Goal: Task Accomplishment & Management: Manage account settings

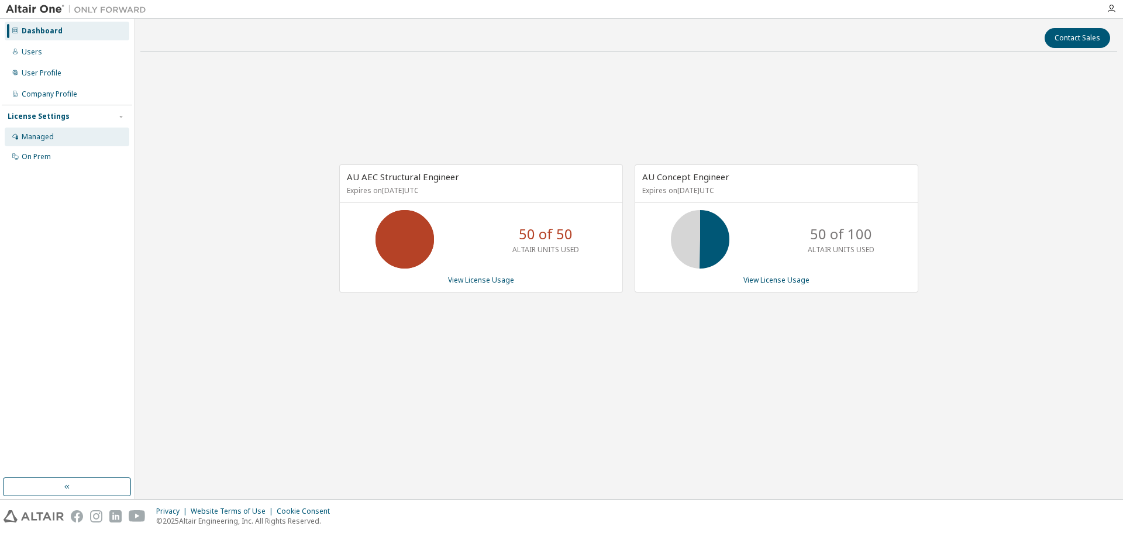
click at [37, 135] on div "Managed" at bounding box center [38, 136] width 32 height 9
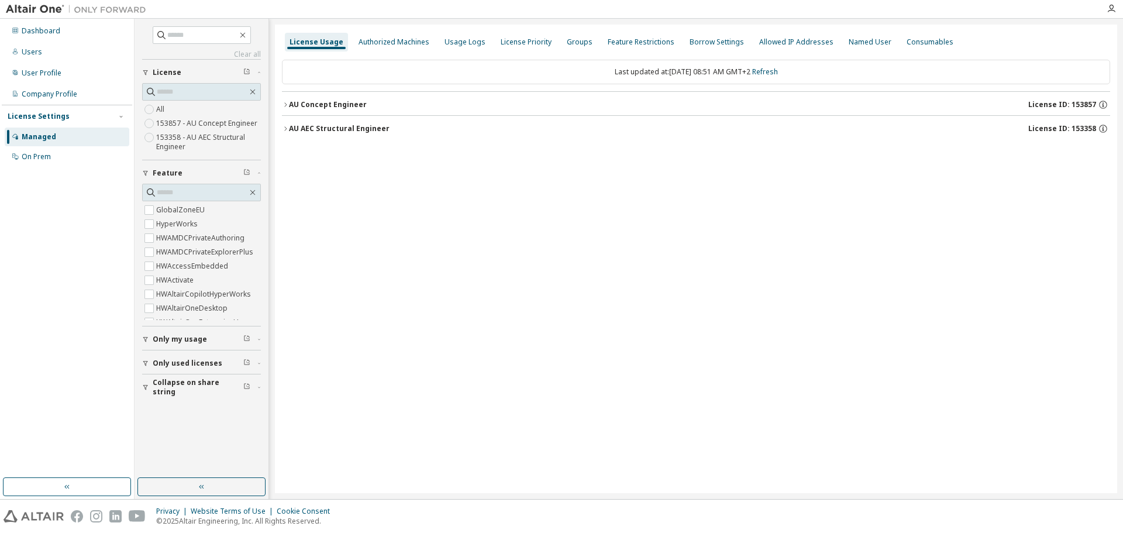
click at [287, 104] on icon "button" at bounding box center [285, 104] width 7 height 7
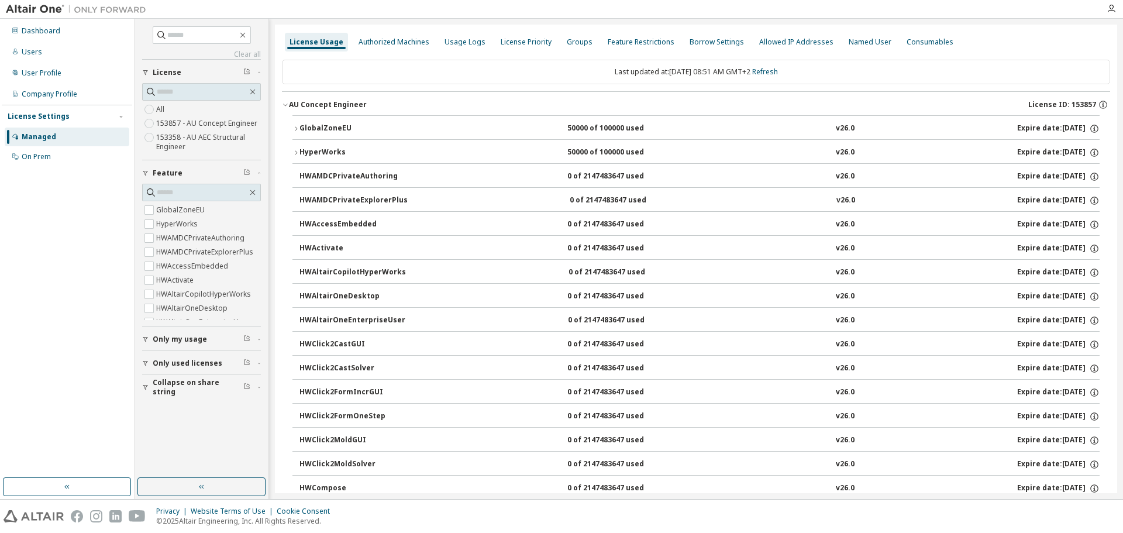
click at [293, 123] on button "GlobalZoneEU 50000 of 100000 used v26.0 Expire date: 2025-11-01" at bounding box center [696, 129] width 807 height 26
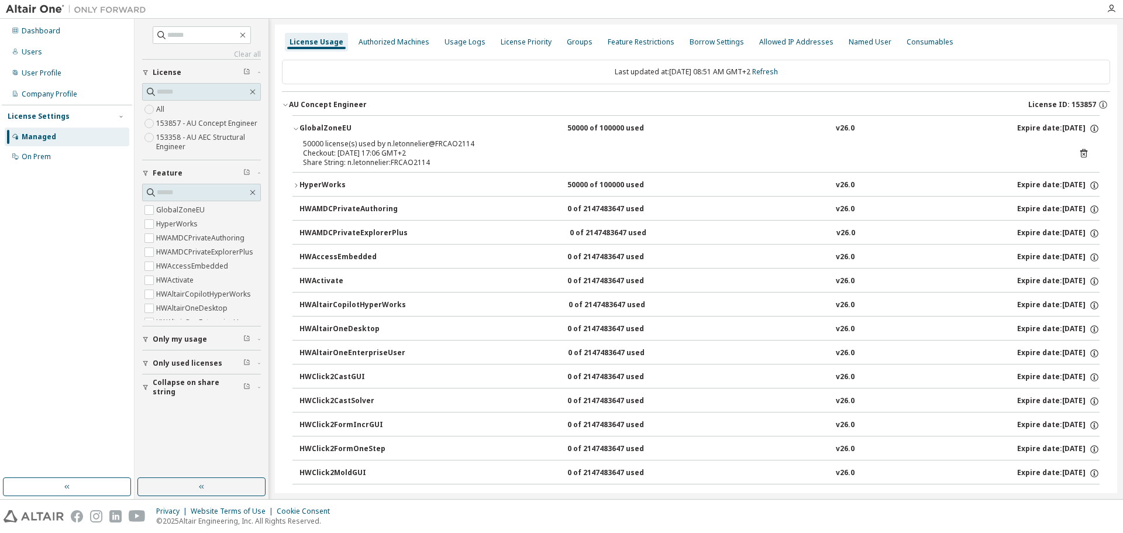
click at [297, 183] on icon "button" at bounding box center [296, 185] width 7 height 7
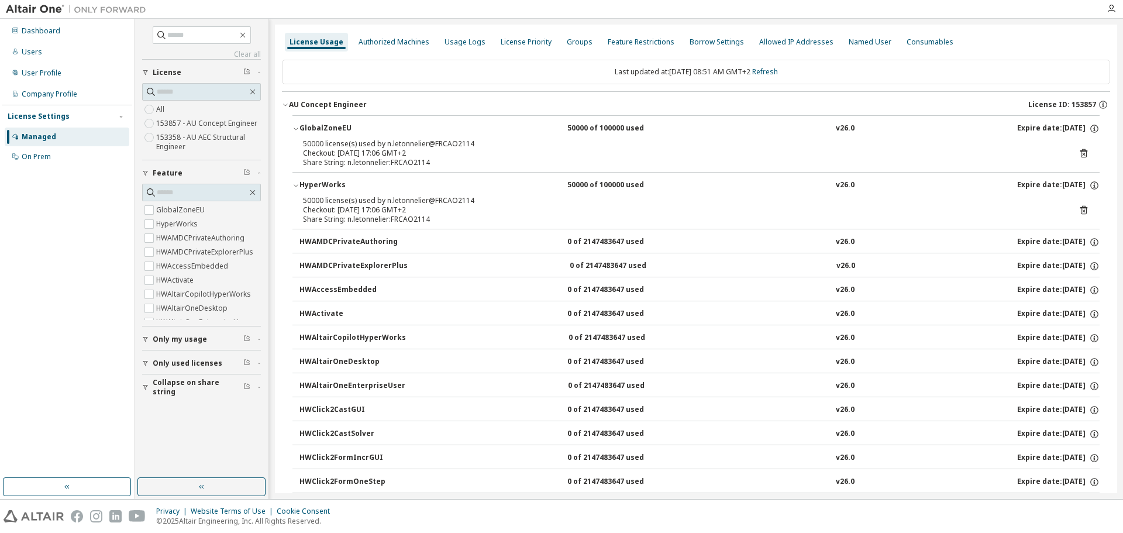
click at [286, 105] on icon "button" at bounding box center [285, 104] width 7 height 7
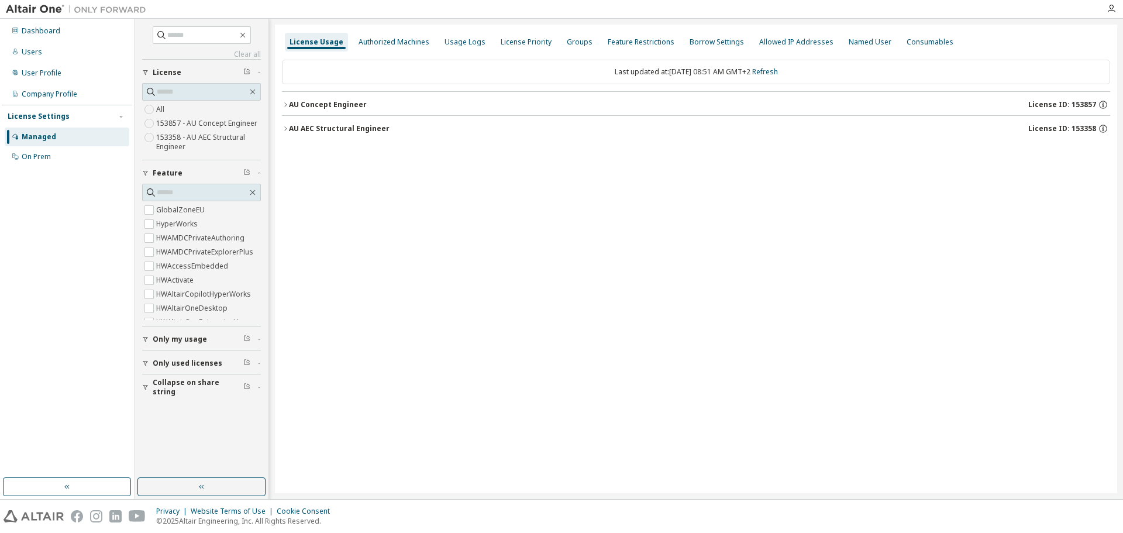
click at [285, 129] on icon "button" at bounding box center [285, 128] width 7 height 7
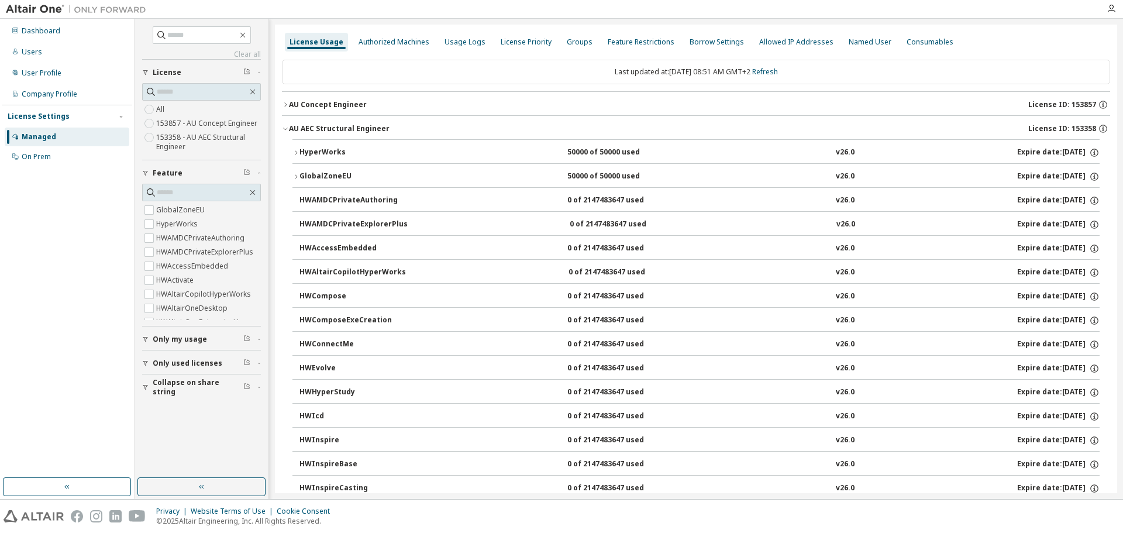
click at [295, 152] on icon "button" at bounding box center [296, 152] width 7 height 7
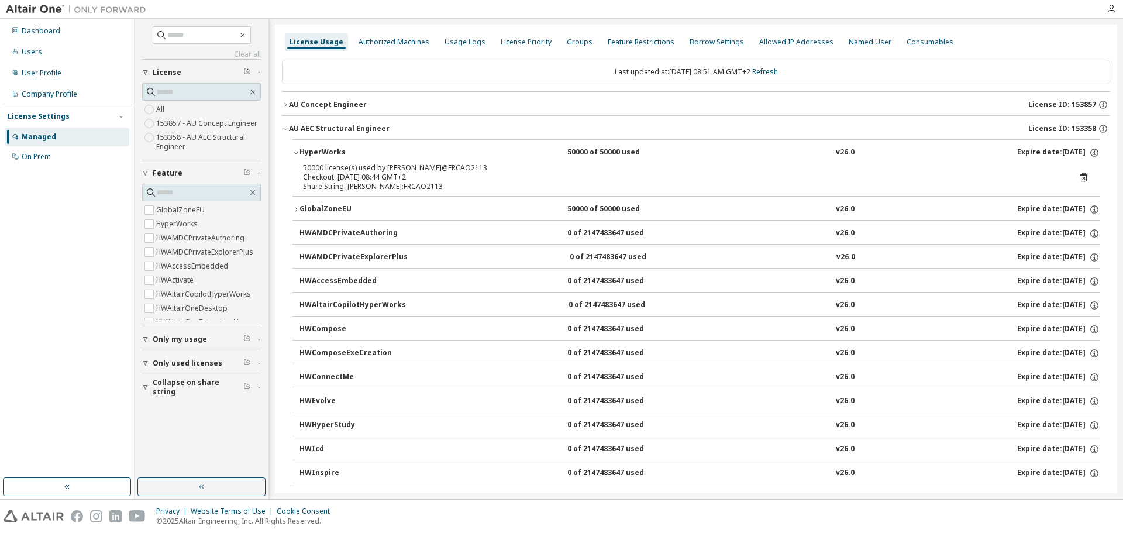
click at [295, 211] on icon "button" at bounding box center [296, 209] width 2 height 4
